Goal: Information Seeking & Learning: Learn about a topic

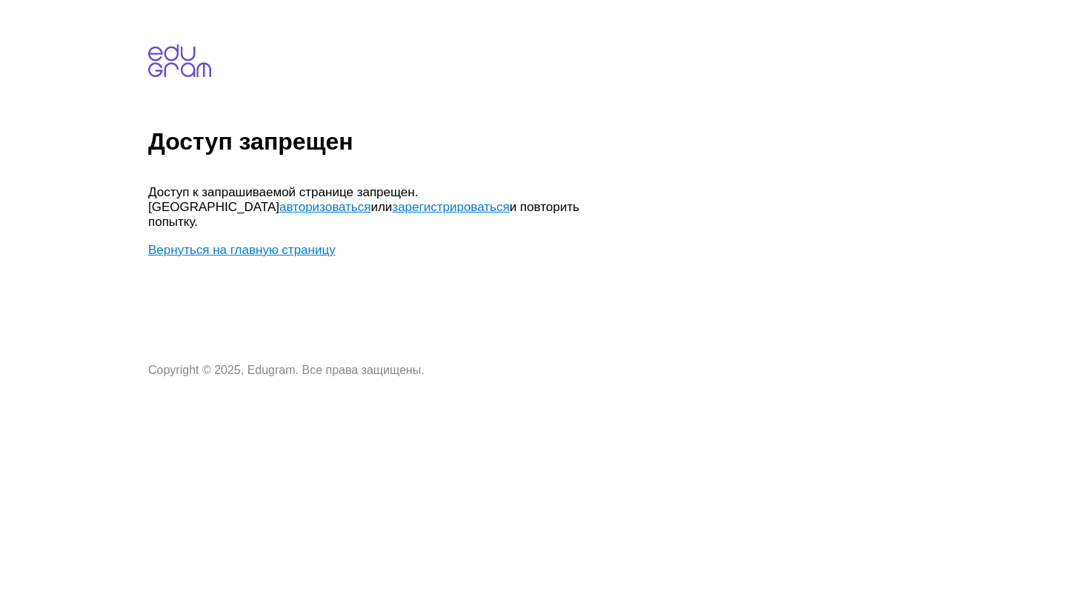
click at [371, 200] on link "авторизоваться" at bounding box center [324, 207] width 91 height 14
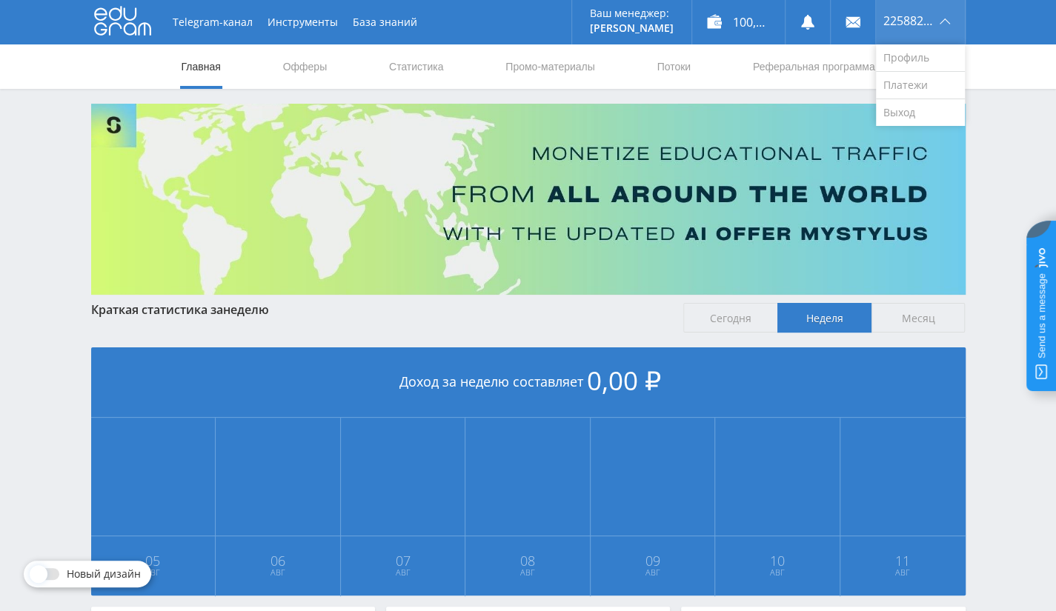
click at [915, 23] on span "225882539" at bounding box center [909, 21] width 52 height 12
click at [888, 116] on link "Выход" at bounding box center [920, 112] width 89 height 27
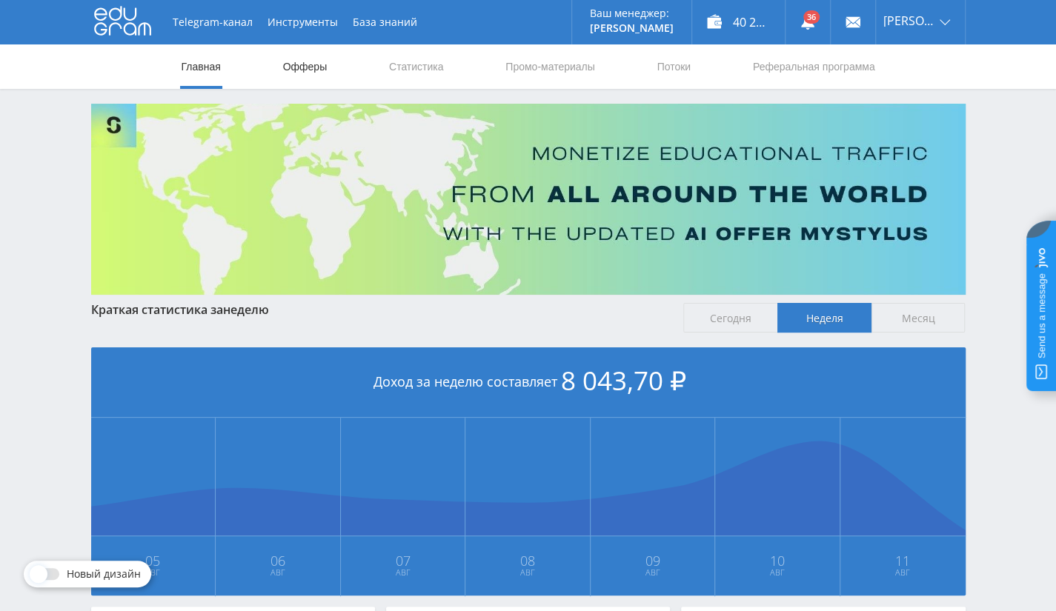
click at [302, 67] on link "Офферы" at bounding box center [305, 66] width 47 height 44
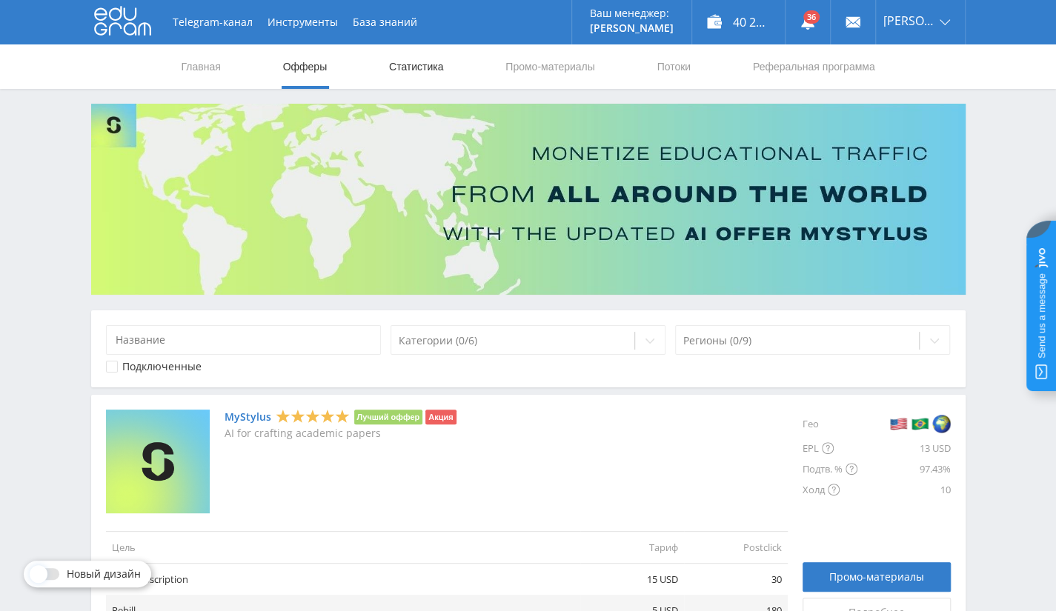
click at [441, 75] on link "Статистика" at bounding box center [417, 66] width 58 height 44
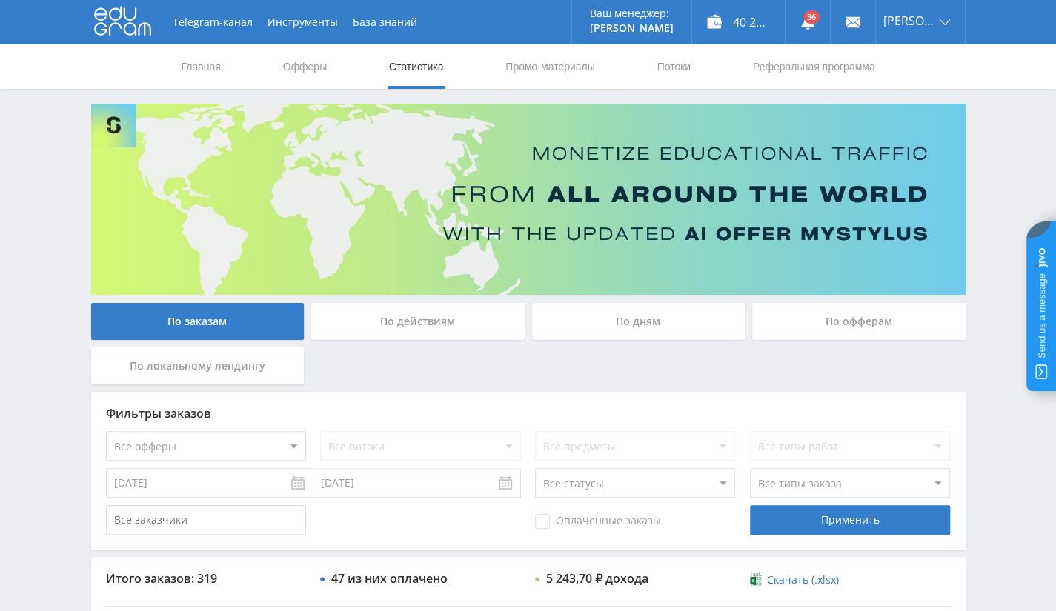
click at [872, 330] on div "По офферам" at bounding box center [858, 321] width 213 height 37
click at [0, 0] on input "По офферам" at bounding box center [0, 0] width 0 height 0
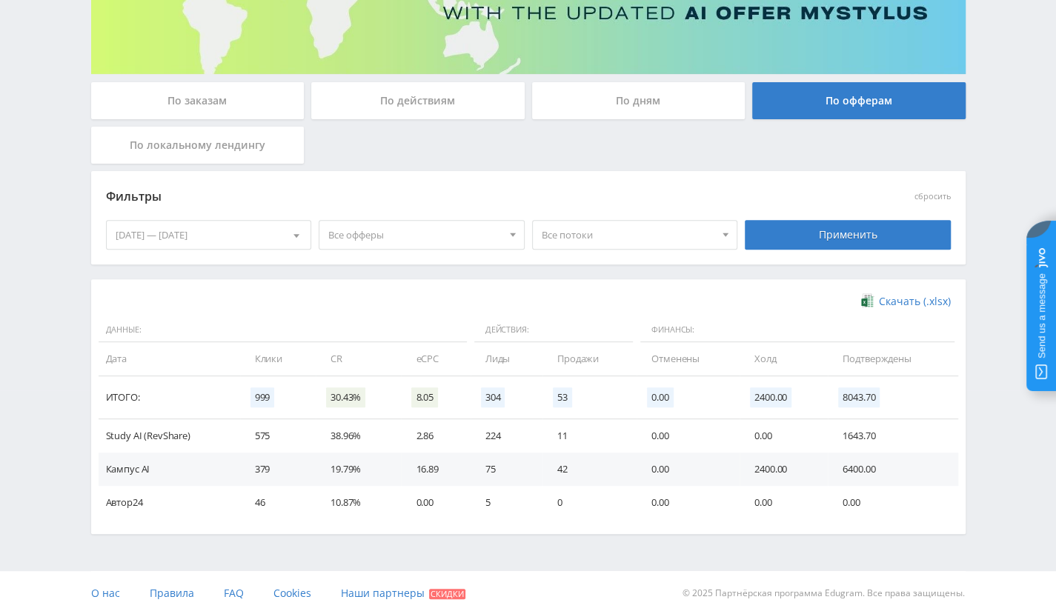
scroll to position [224, 0]
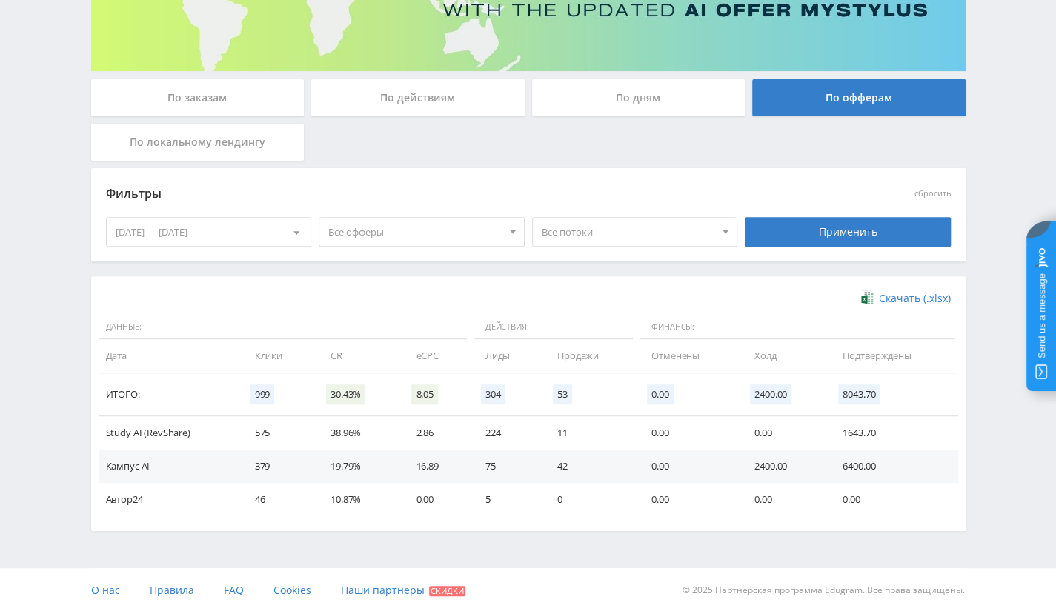
click at [440, 257] on div "Фильтры сбросить 05.08.2025 — 11.08.2025 Календарь Период Август, 2025 Пн Вт Ср…" at bounding box center [528, 214] width 875 height 93
click at [461, 242] on span "Все офферы" at bounding box center [414, 232] width 173 height 28
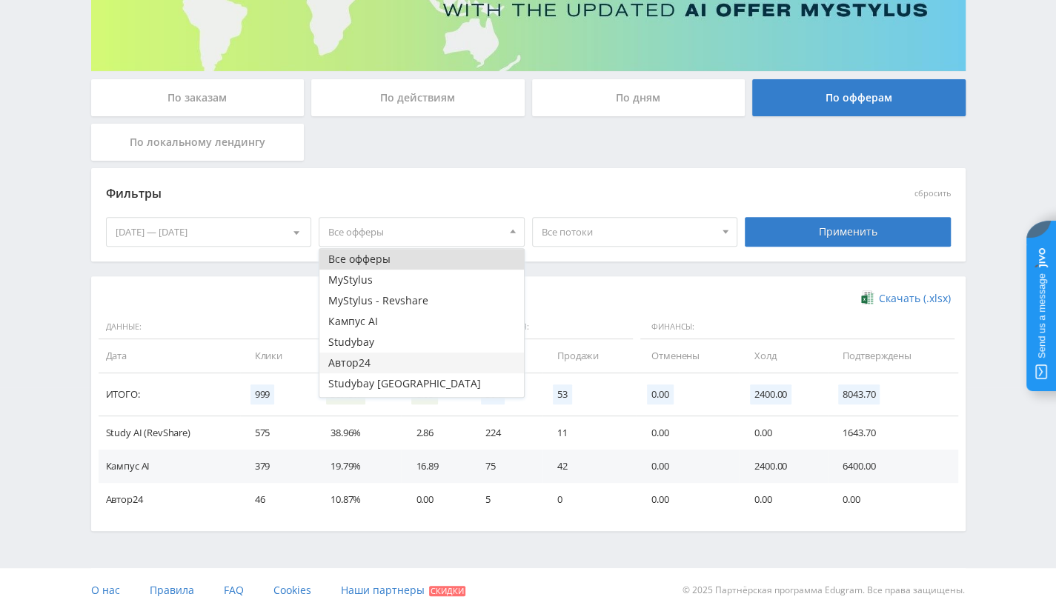
click at [380, 362] on button "Автор24" at bounding box center [421, 363] width 205 height 21
click at [158, 437] on td "Study AI (RevShare)" at bounding box center [170, 433] width 142 height 33
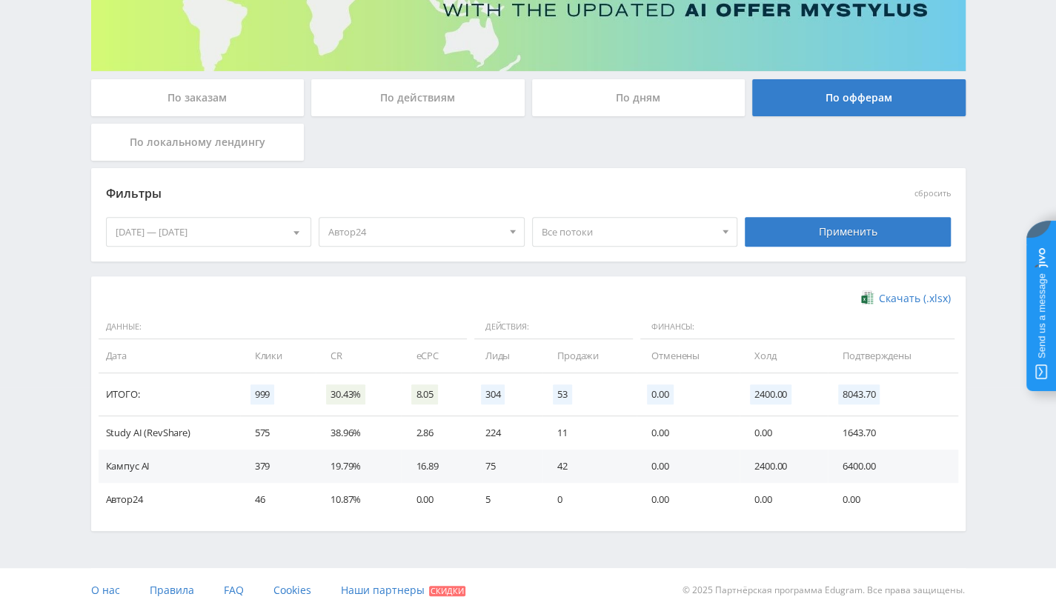
click at [467, 231] on span "Автор24" at bounding box center [414, 232] width 173 height 28
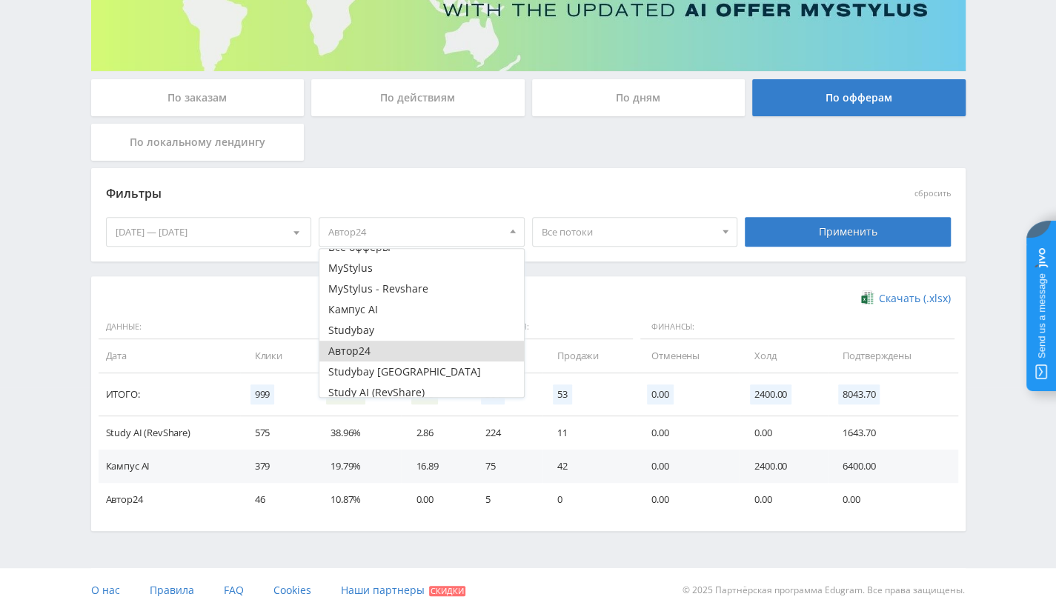
scroll to position [18, 0]
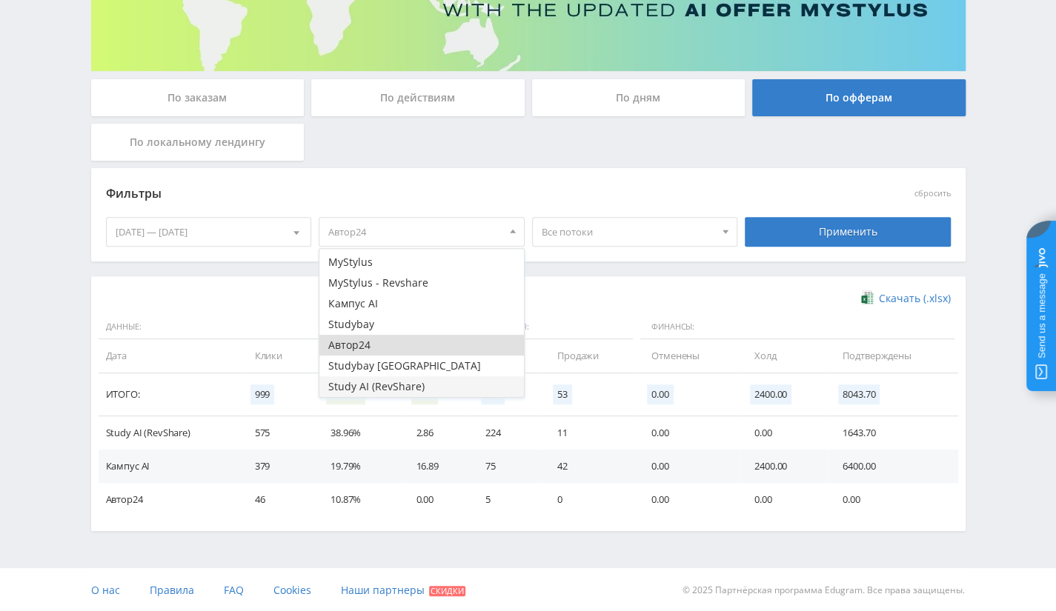
click at [408, 385] on button "Study AI (RevShare)" at bounding box center [421, 387] width 205 height 21
click at [385, 345] on button "Автор24" at bounding box center [421, 345] width 205 height 21
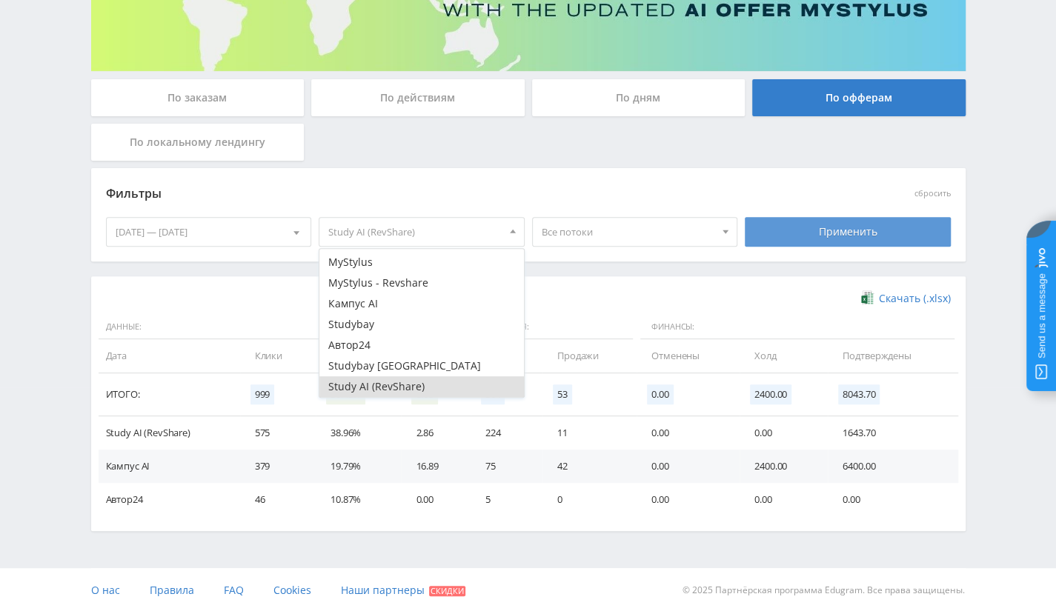
click at [774, 230] on div "Применить" at bounding box center [848, 232] width 206 height 30
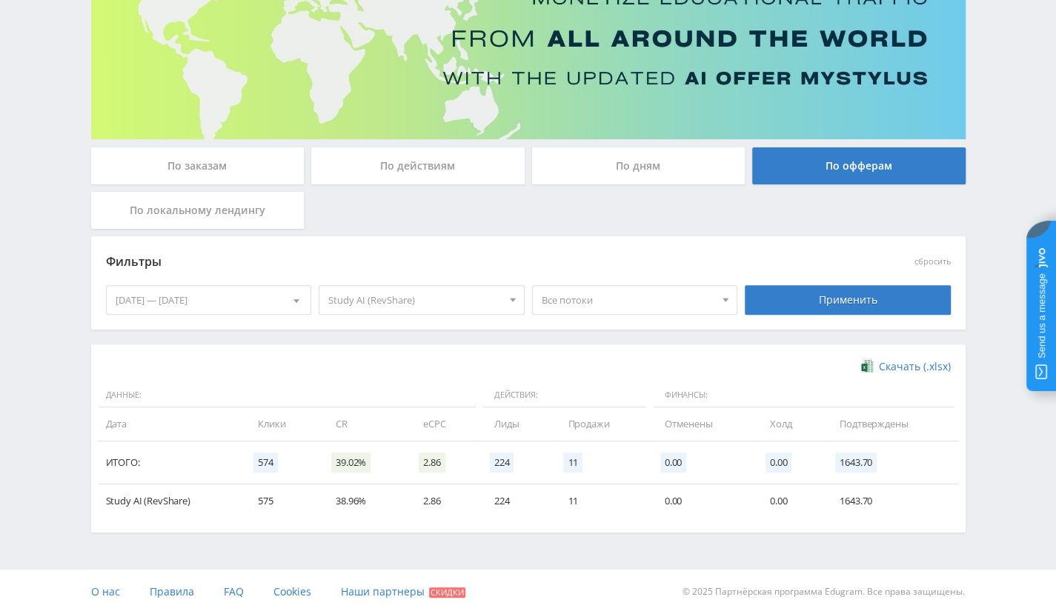
scroll to position [157, 0]
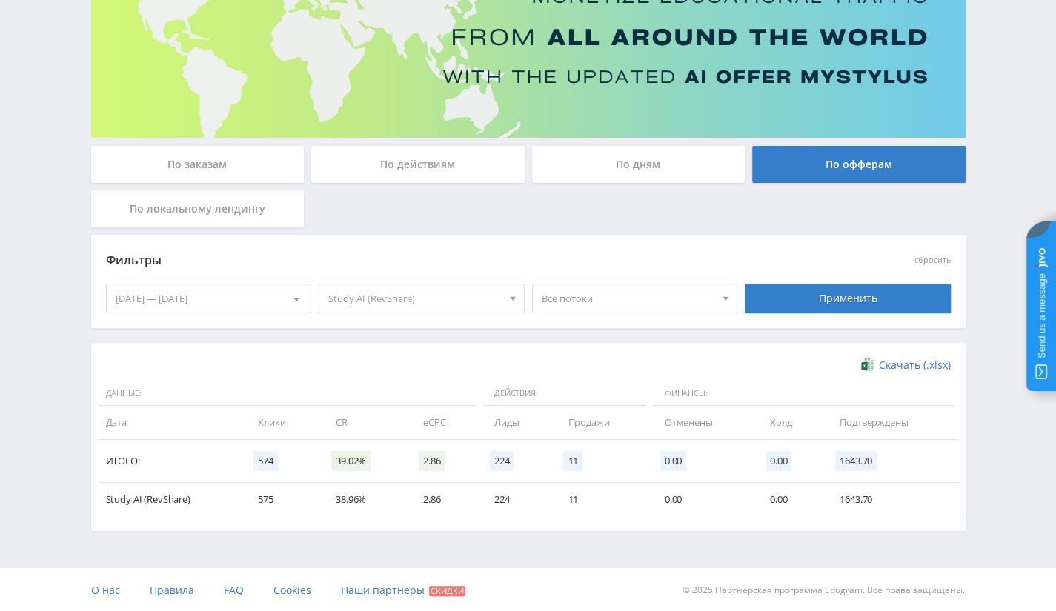
drag, startPoint x: 222, startPoint y: 456, endPoint x: 369, endPoint y: 494, distance: 152.4
click at [369, 494] on table "Данные: Действия: Финансы: Дата Клики CR eCPC Лиды Продажи Отменены Холд Подтве…" at bounding box center [529, 449] width 860 height 135
click at [371, 495] on td "38.96%" at bounding box center [364, 499] width 87 height 33
drag, startPoint x: 498, startPoint y: 502, endPoint x: 571, endPoint y: 508, distance: 72.9
click at [571, 508] on tr "Study AI (RevShare) 575 38.96% 2.86 224 11 0.00 0.00 1643.70" at bounding box center [529, 499] width 860 height 33
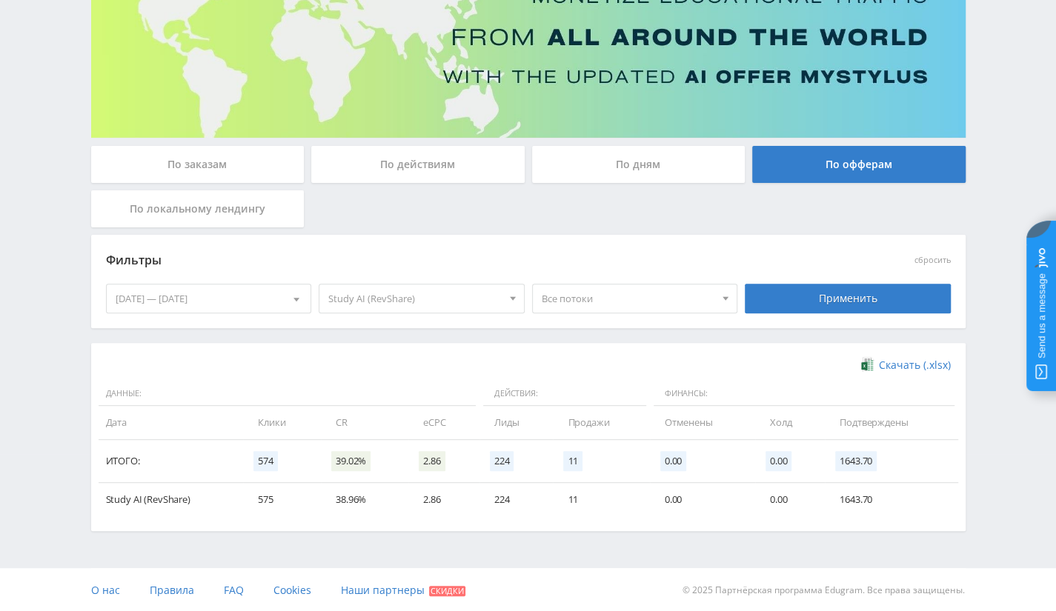
click at [650, 501] on td "0.00" at bounding box center [702, 499] width 105 height 33
drag, startPoint x: 475, startPoint y: 498, endPoint x: 537, endPoint y: 501, distance: 62.3
click at [537, 501] on tr "Study AI (RevShare) 575 38.96% 2.86 224 11 0.00 0.00 1643.70" at bounding box center [529, 499] width 860 height 33
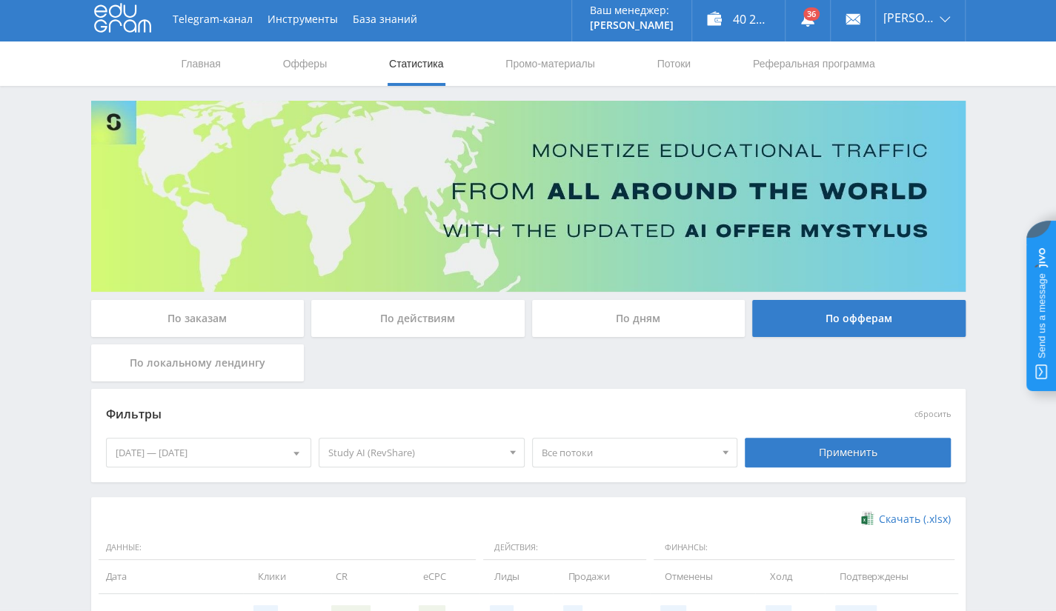
scroll to position [0, 0]
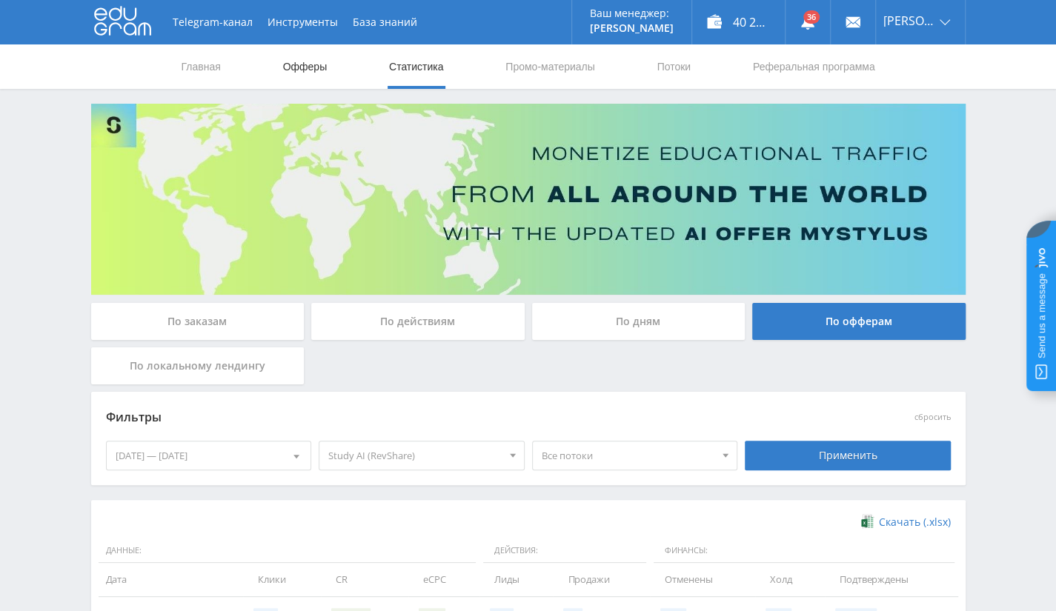
click at [311, 65] on link "Офферы" at bounding box center [305, 66] width 47 height 44
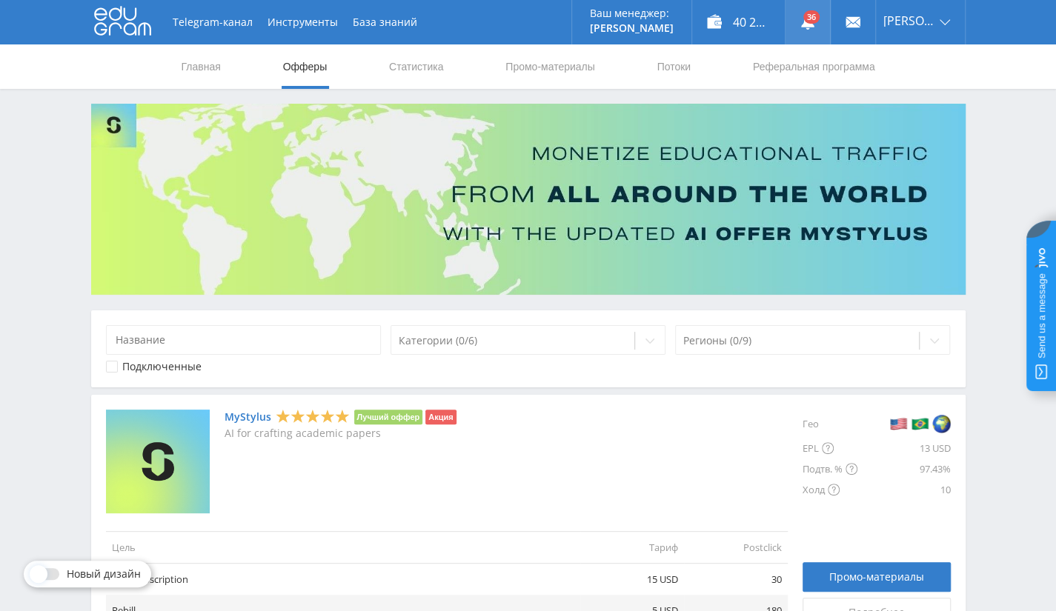
click at [826, 18] on link at bounding box center [808, 22] width 44 height 44
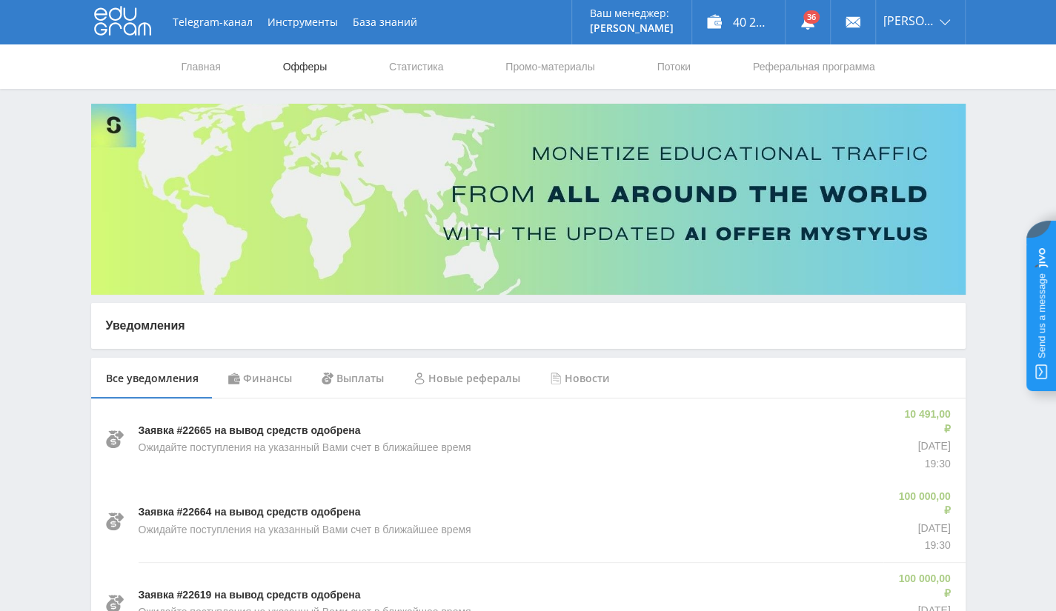
click at [307, 69] on link "Офферы" at bounding box center [305, 66] width 47 height 44
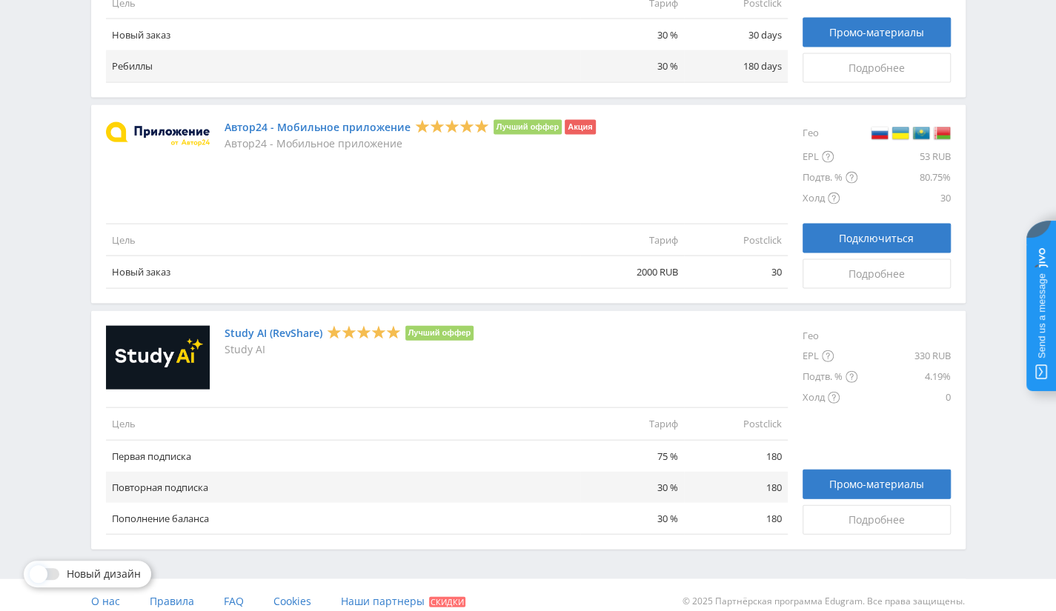
scroll to position [1682, 0]
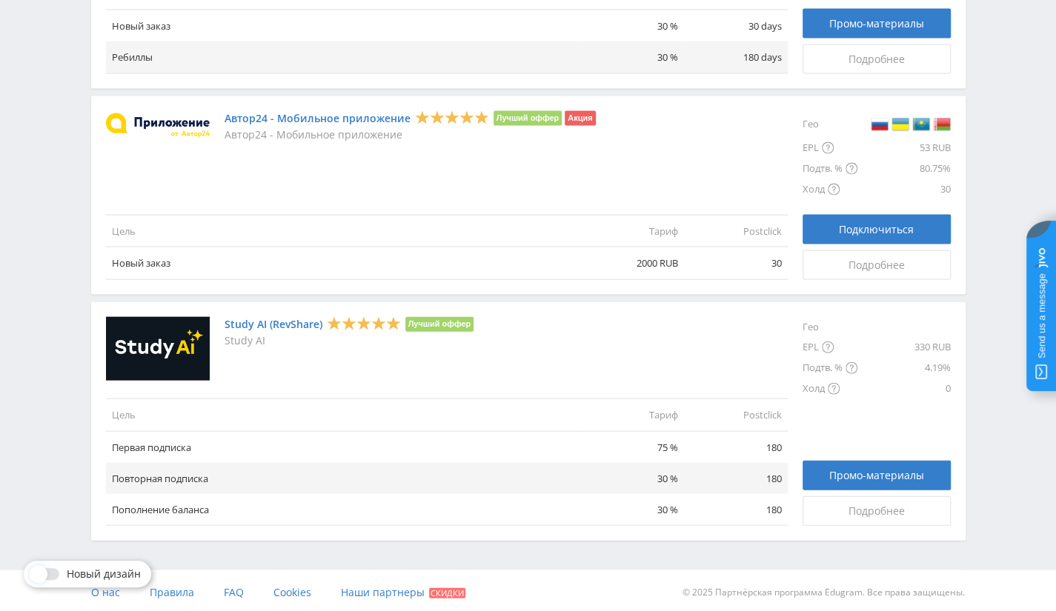
click at [255, 441] on td "Первая подписка" at bounding box center [343, 447] width 474 height 32
click at [876, 512] on span "Подробнее" at bounding box center [877, 511] width 56 height 12
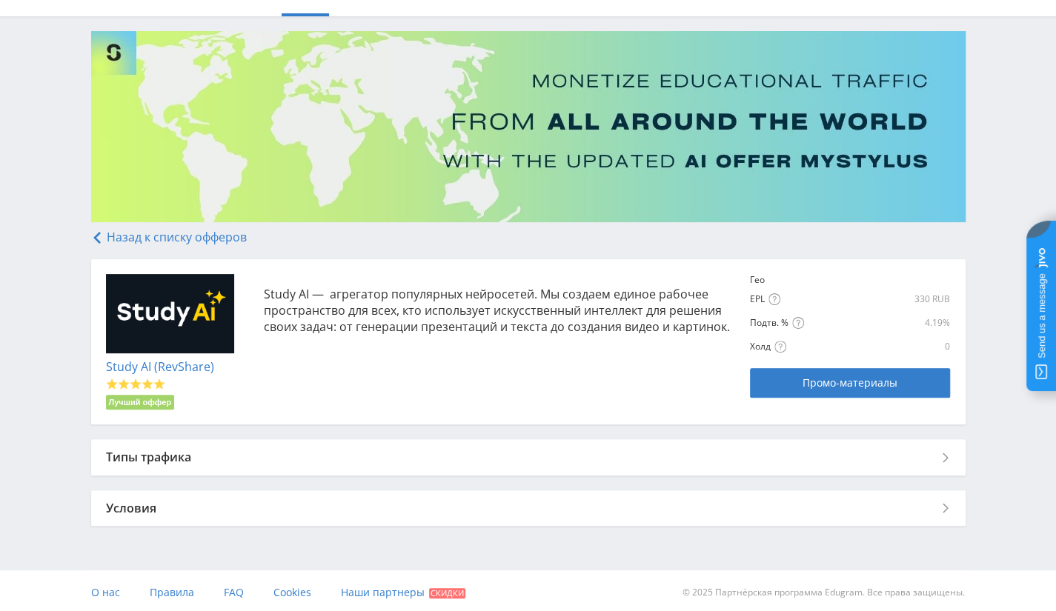
scroll to position [76, 0]
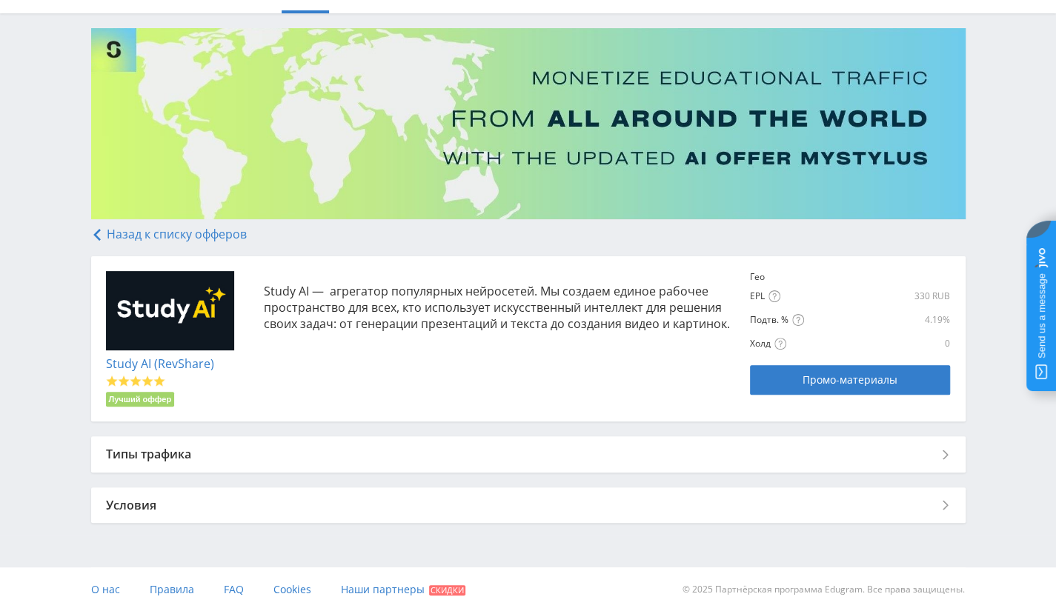
click at [326, 522] on div "Условия" at bounding box center [528, 506] width 875 height 36
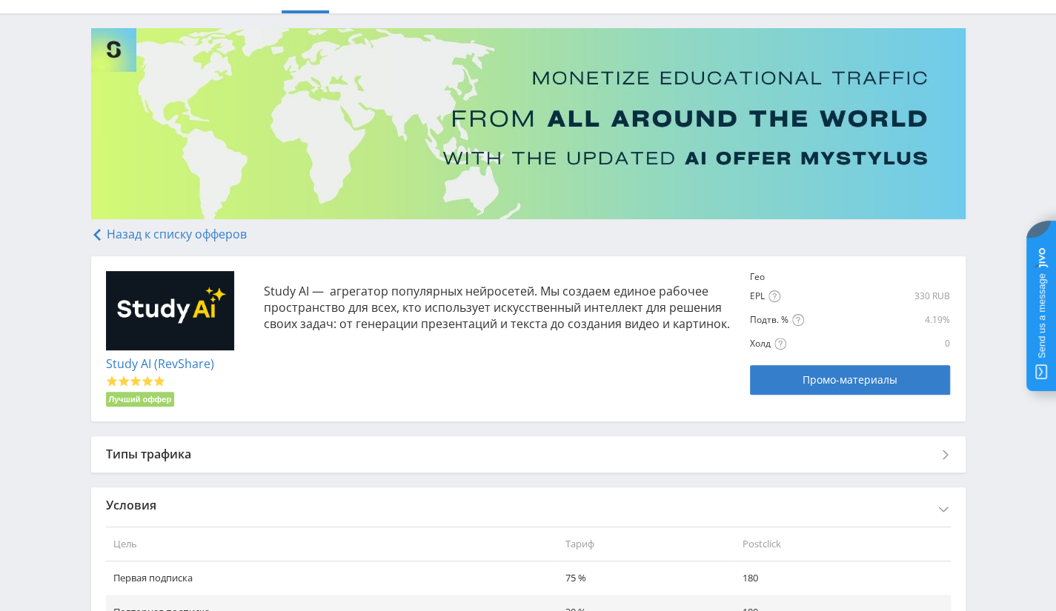
scroll to position [230, 0]
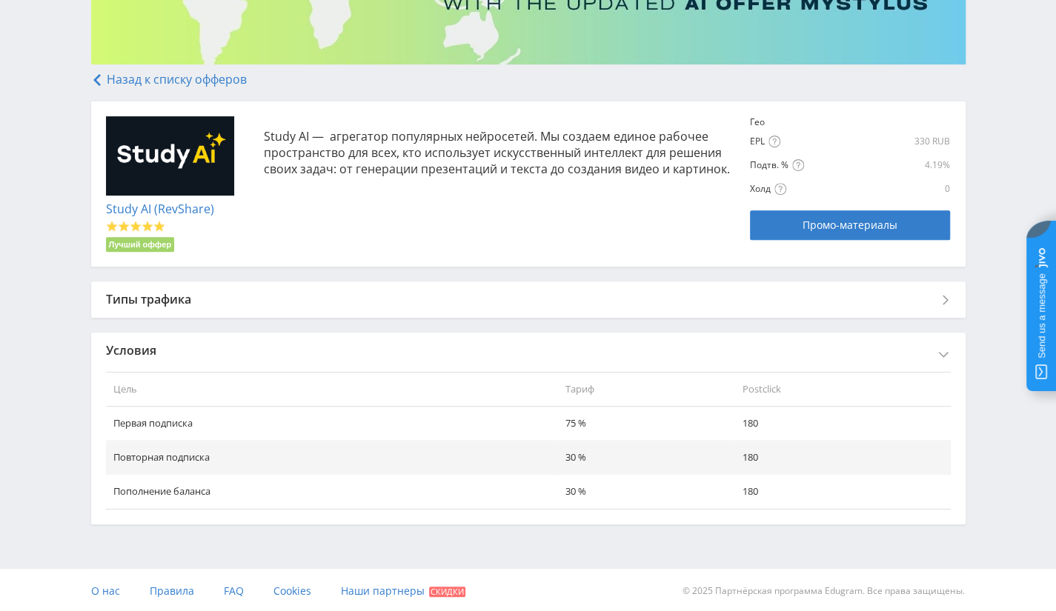
click at [430, 349] on div "Условия" at bounding box center [528, 351] width 875 height 36
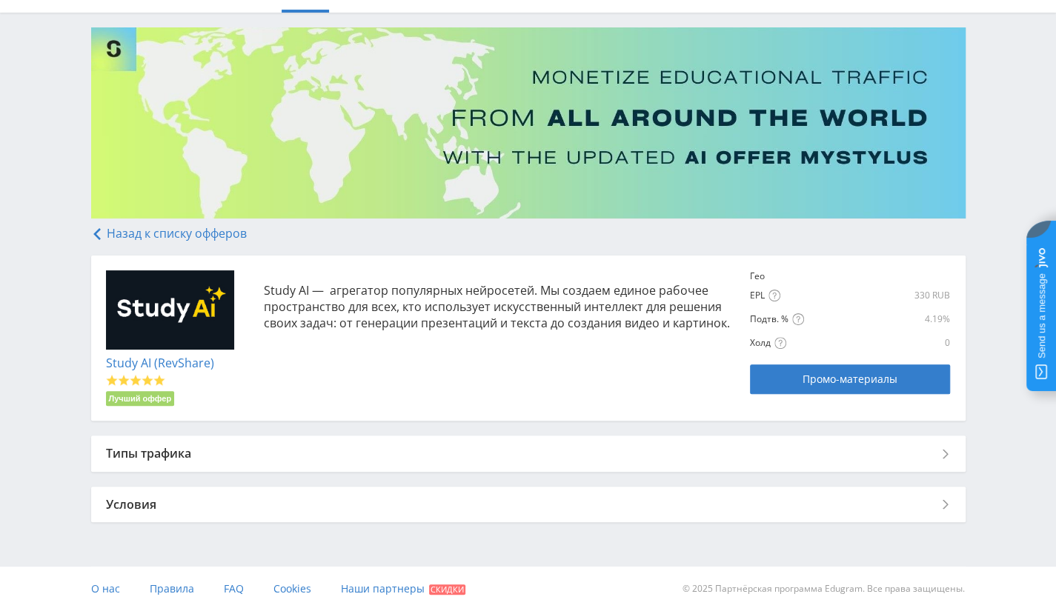
scroll to position [76, 0]
click at [398, 462] on div "Типы трафика" at bounding box center [528, 455] width 875 height 36
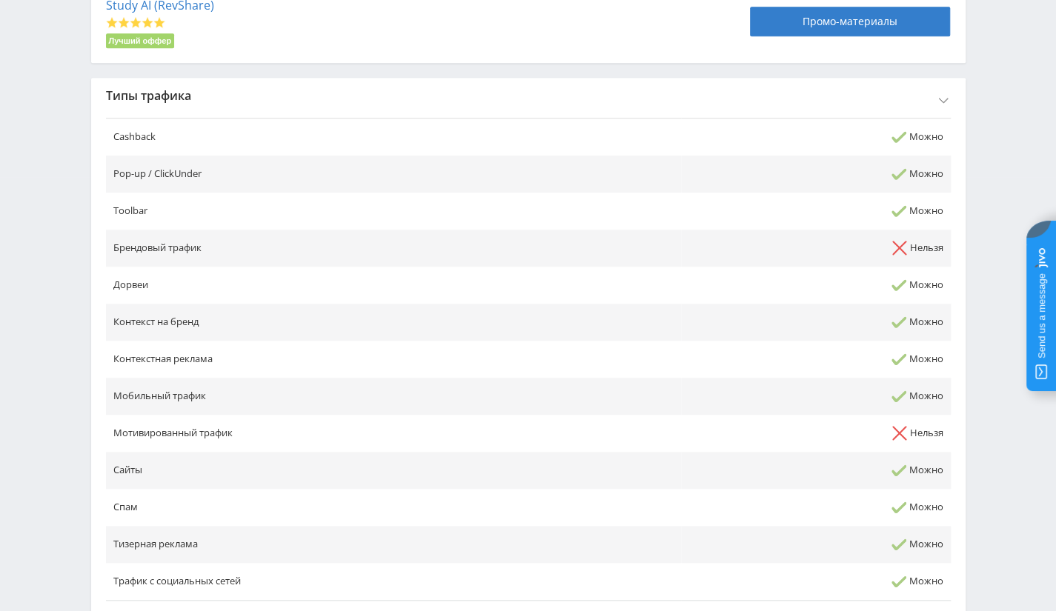
scroll to position [428, 0]
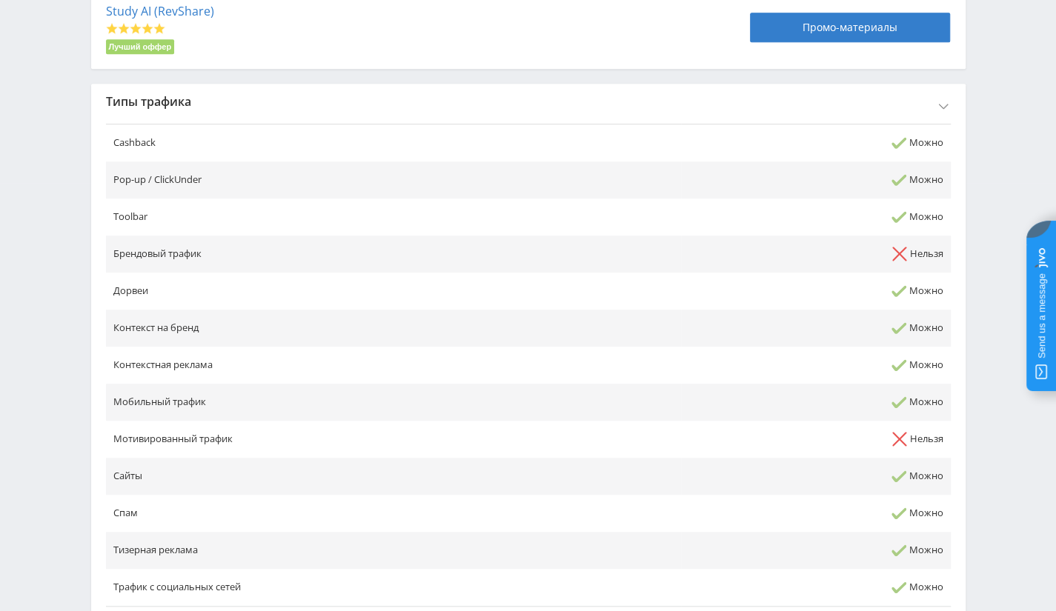
drag, startPoint x: 155, startPoint y: 440, endPoint x: 886, endPoint y: 438, distance: 731.5
click at [921, 477] on tbody "Cashback Можно Pop-up / ClickUnder Можно Toolbar Можно Брендовый трафик Нельзя …" at bounding box center [528, 365] width 845 height 482
click at [731, 87] on div "Типы трафика" at bounding box center [528, 102] width 875 height 36
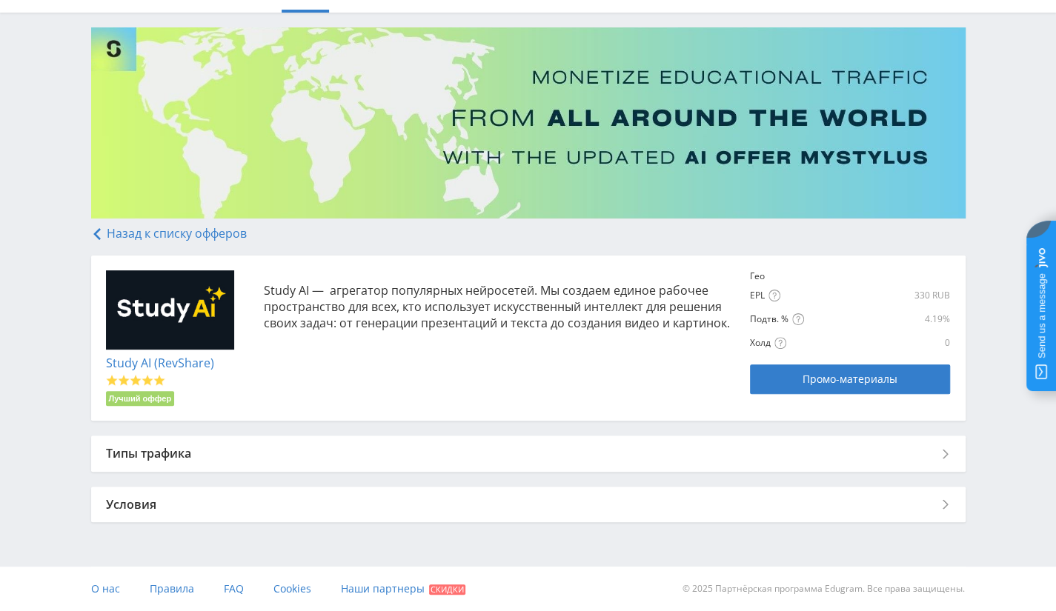
scroll to position [76, 0]
click at [434, 494] on div "Условия" at bounding box center [528, 506] width 875 height 36
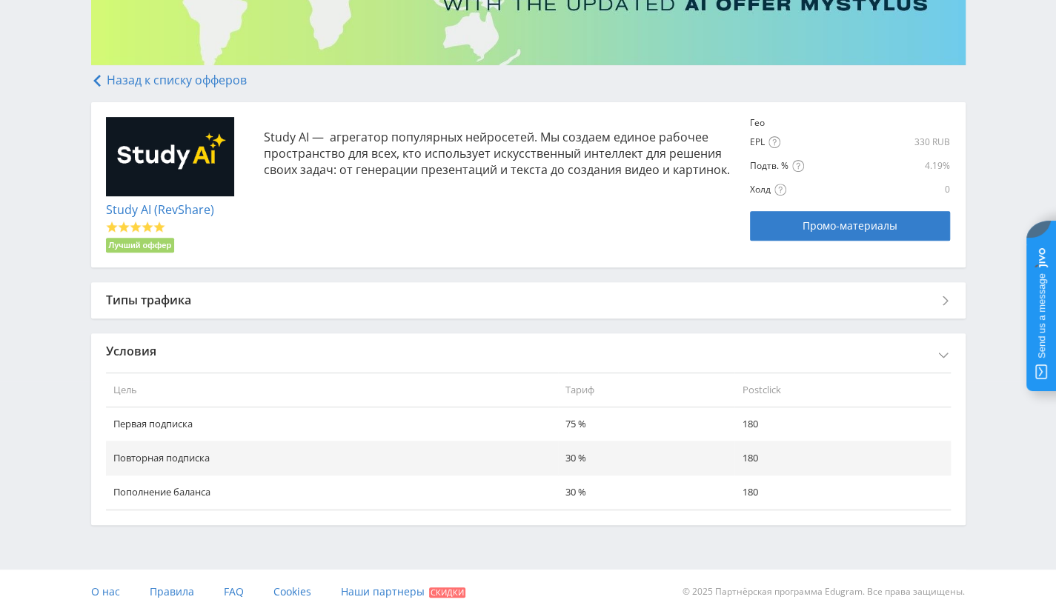
scroll to position [230, 0]
click at [553, 398] on th "Цель" at bounding box center [332, 389] width 452 height 35
click at [553, 445] on td "Повторная подписка" at bounding box center [332, 458] width 452 height 34
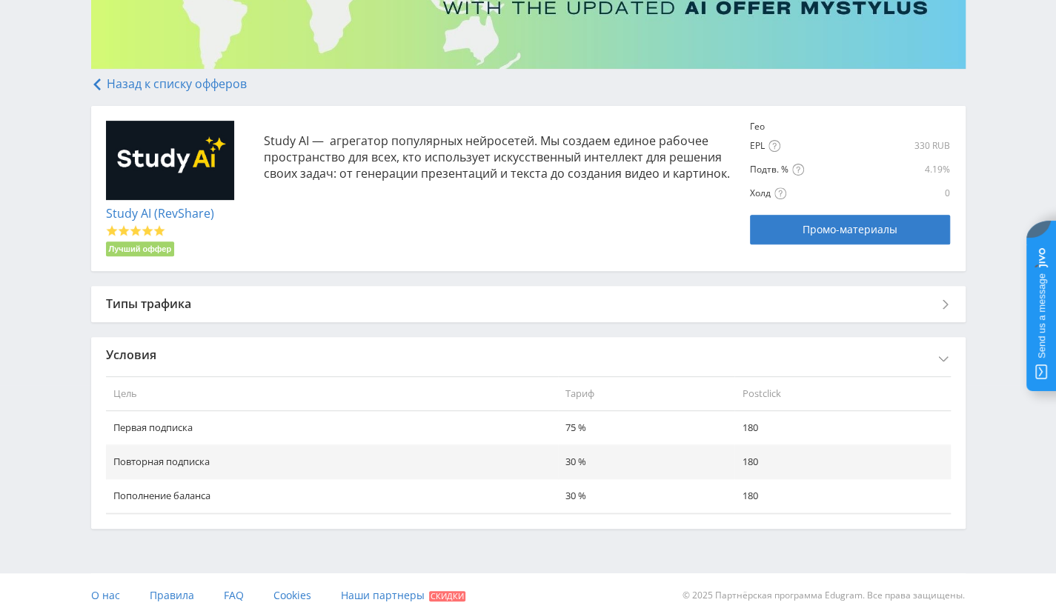
click at [536, 417] on td "Первая подписка" at bounding box center [332, 428] width 452 height 34
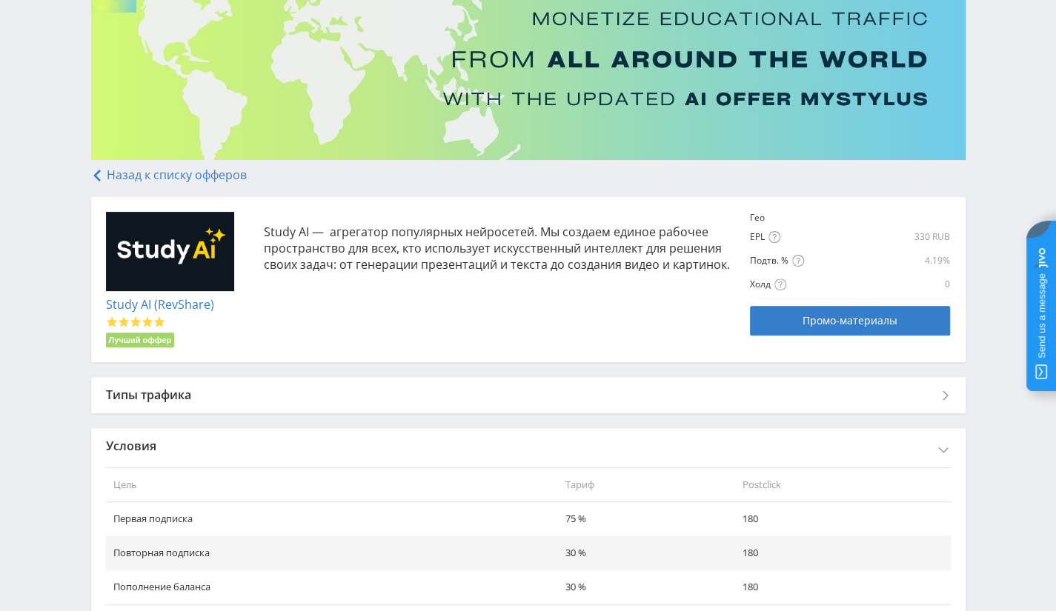
scroll to position [0, 0]
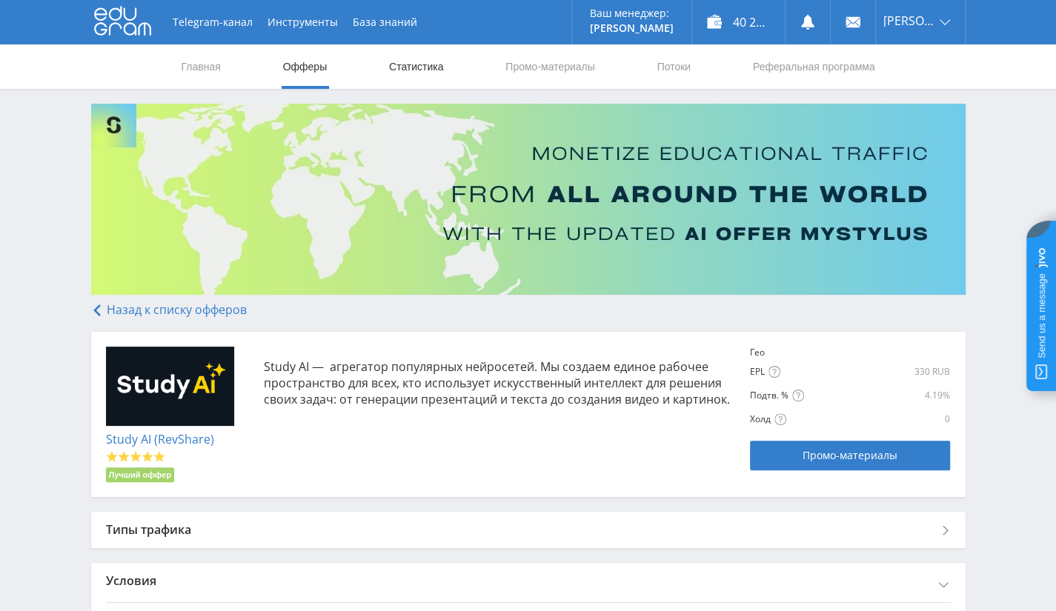
click at [405, 76] on link "Статистика" at bounding box center [417, 66] width 58 height 44
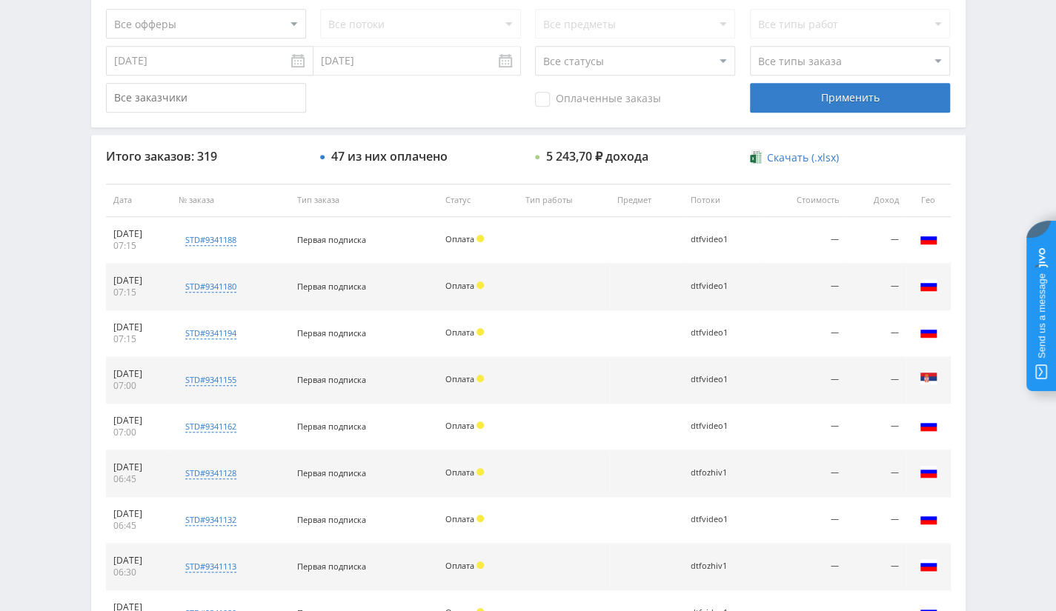
scroll to position [629, 0]
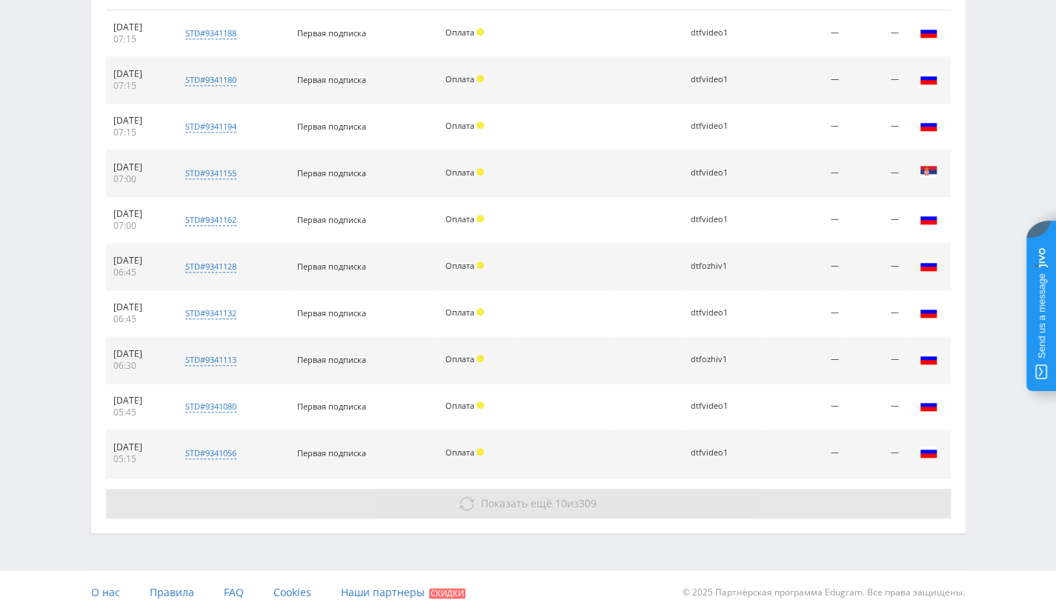
drag, startPoint x: 509, startPoint y: 515, endPoint x: 501, endPoint y: 507, distance: 11.5
click at [501, 507] on div "Итого заказов: 319 47 из них оплачено 5 243,70 ₽ дохода Скачать (.xlsx) Дата № …" at bounding box center [528, 230] width 875 height 605
click at [501, 507] on span "Показать ещё" at bounding box center [516, 504] width 71 height 14
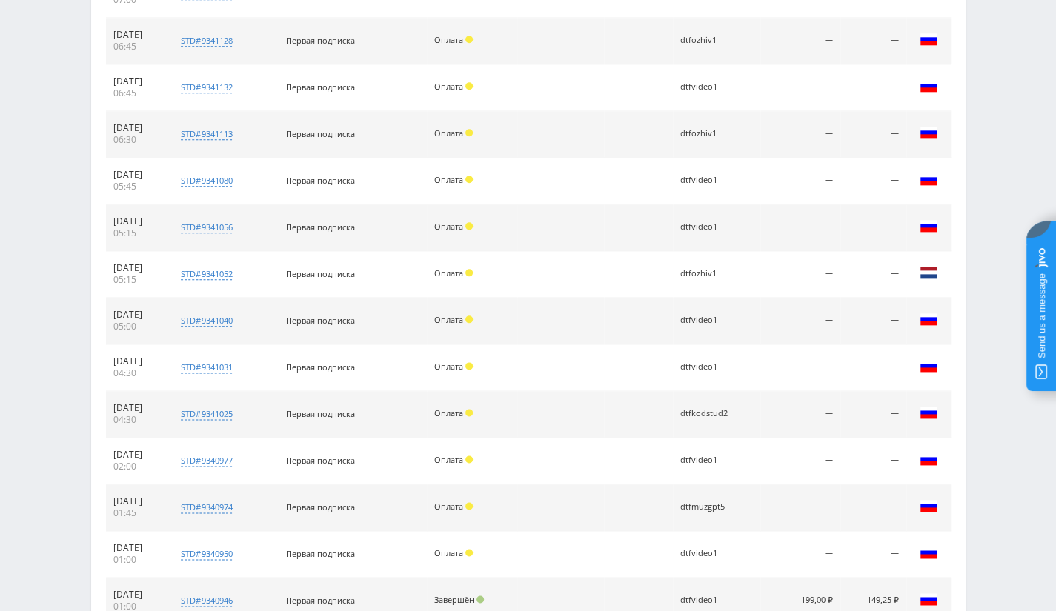
scroll to position [1094, 0]
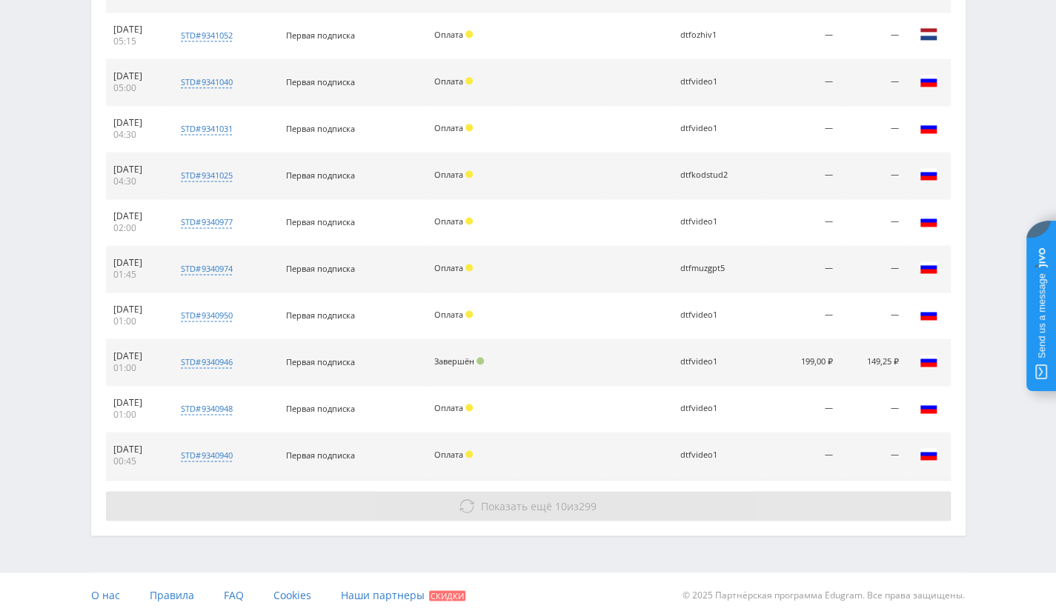
click at [411, 491] on button "Показать ещё 10 из 299" at bounding box center [528, 506] width 845 height 30
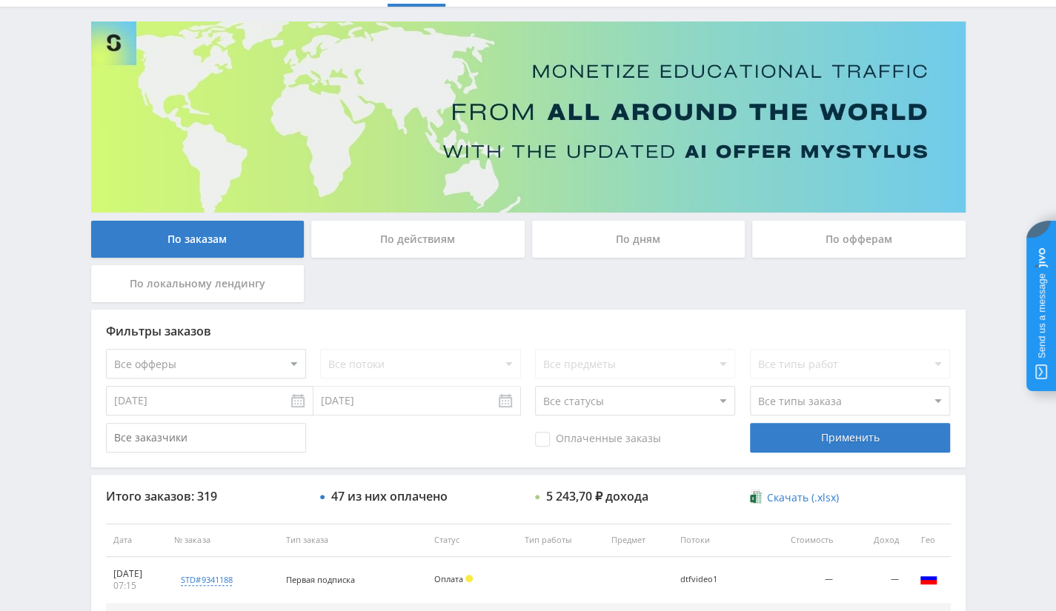
scroll to position [0, 0]
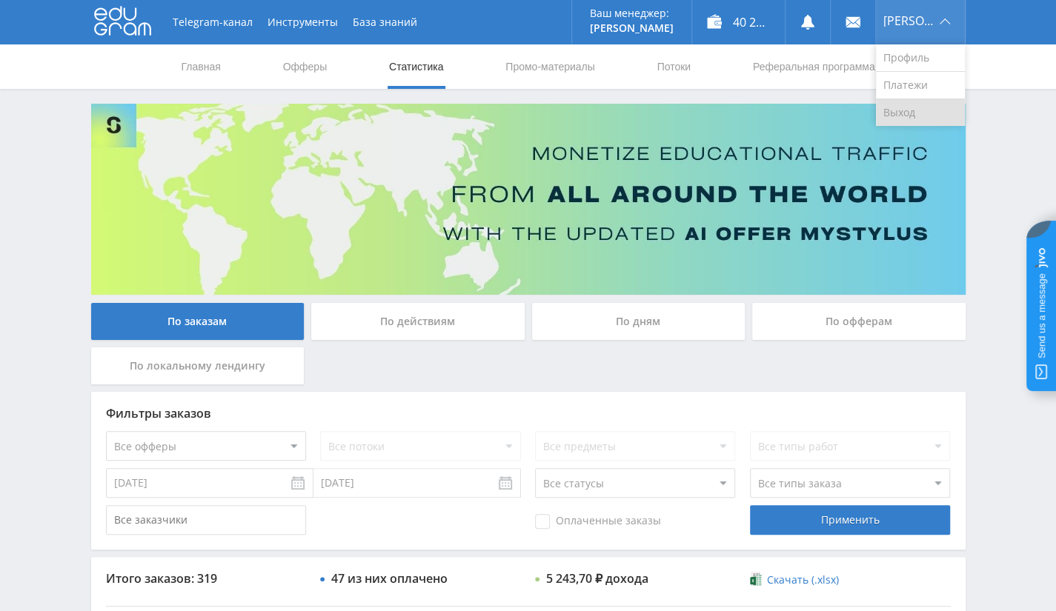
click at [929, 107] on link "Выход" at bounding box center [920, 112] width 89 height 27
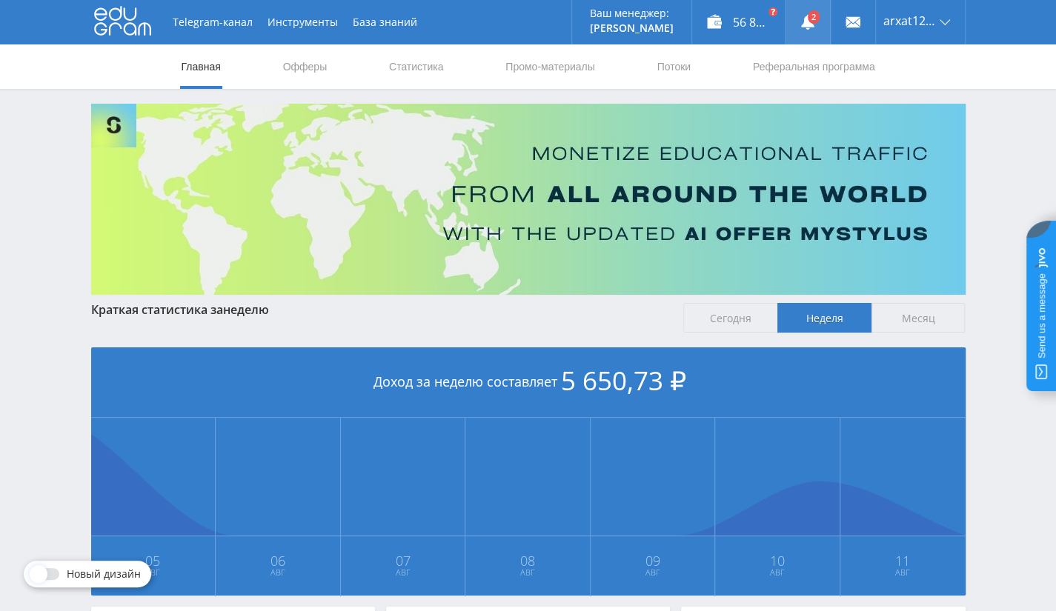
click at [804, 27] on icon at bounding box center [807, 22] width 15 height 15
click at [284, 65] on link "Офферы" at bounding box center [305, 66] width 47 height 44
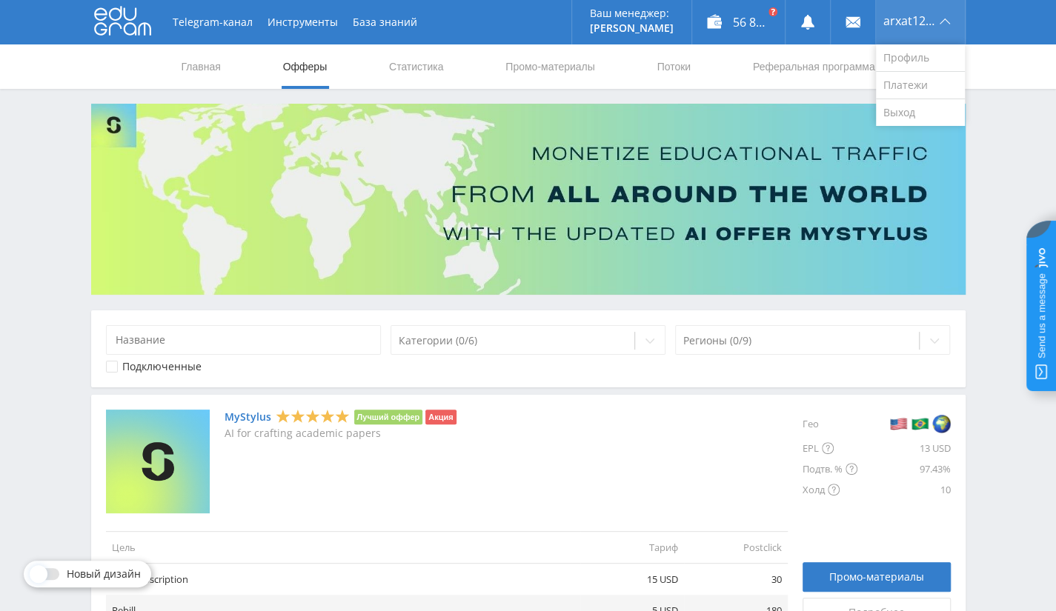
click at [918, 19] on span "arxat1268" at bounding box center [909, 21] width 52 height 12
click at [915, 111] on link "Выход" at bounding box center [920, 112] width 89 height 27
